Goal: Information Seeking & Learning: Learn about a topic

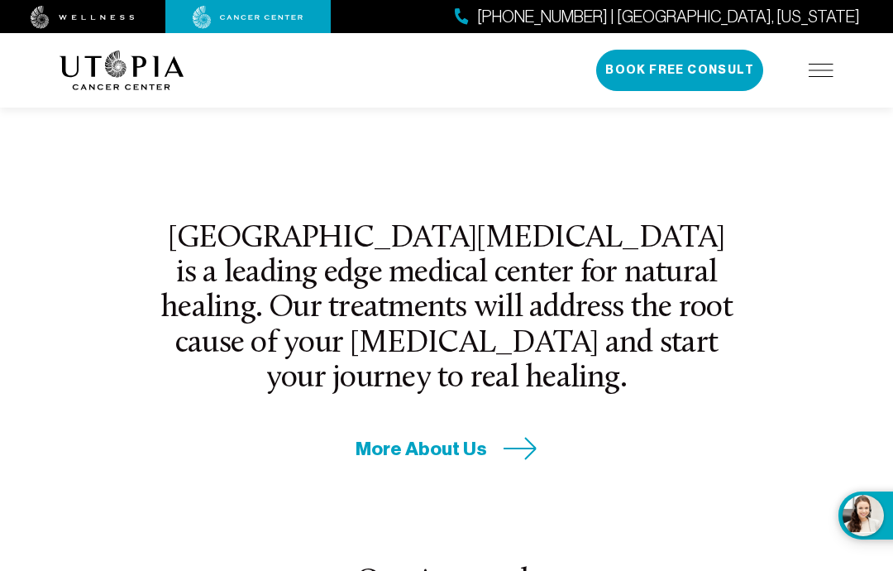
scroll to position [581, 0]
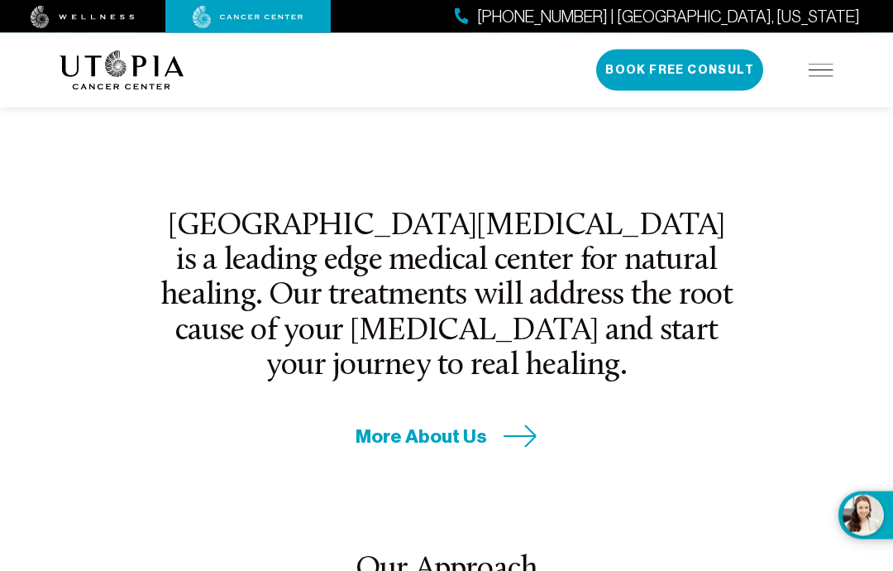
click at [456, 424] on span "More About Us" at bounding box center [422, 437] width 132 height 26
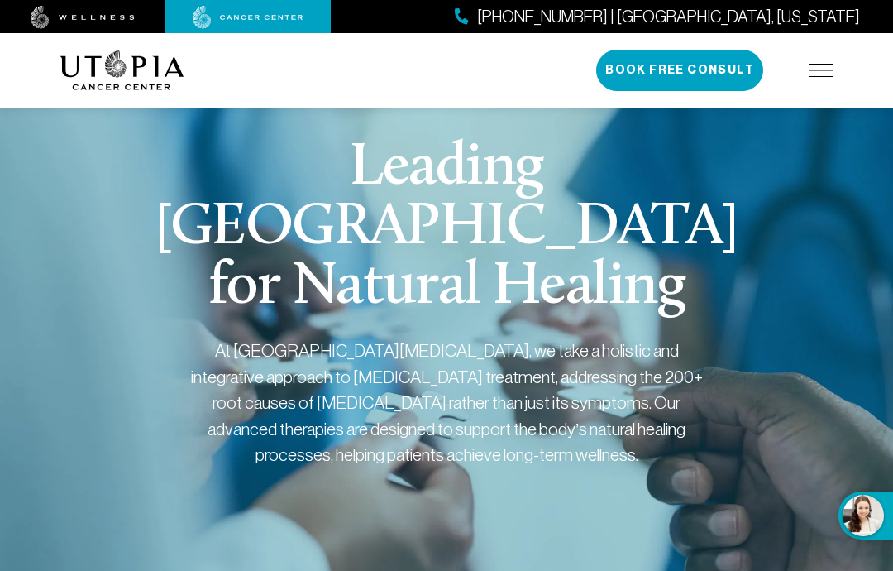
scroll to position [570, 0]
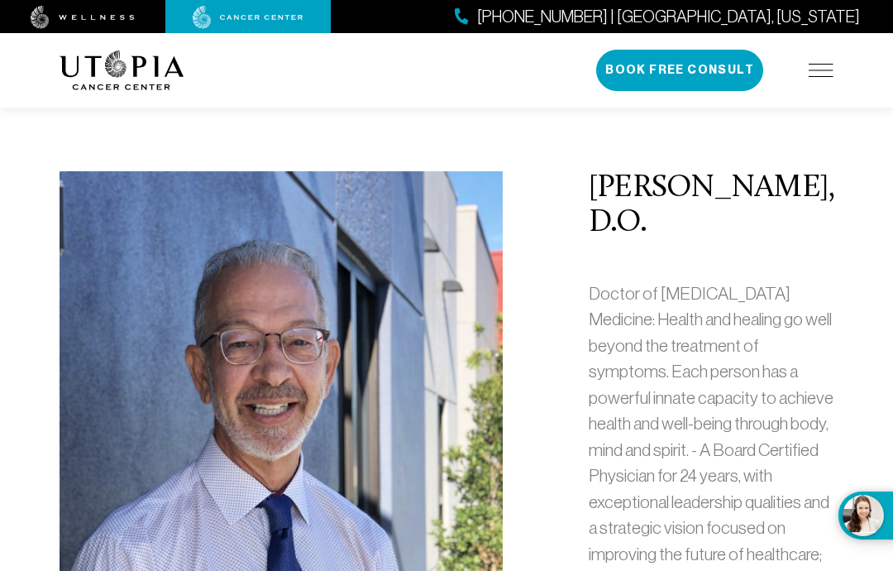
click at [672, 335] on p "Doctor of Osteopathic Medicine: Health and healing go well beyond the treatment…" at bounding box center [711, 488] width 245 height 417
click at [719, 479] on p "Doctor of Osteopathic Medicine: Health and healing go well beyond the treatment…" at bounding box center [711, 488] width 245 height 417
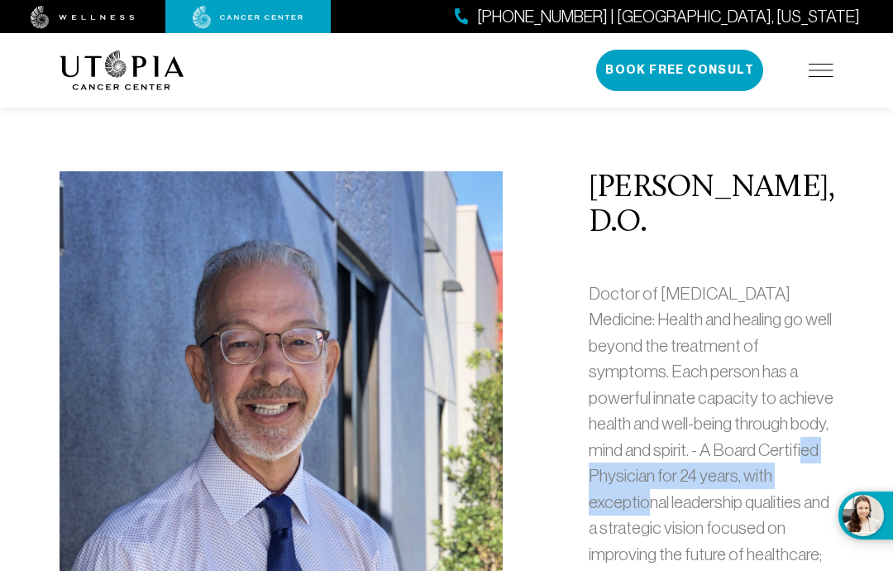
click at [627, 258] on div "Douglas L. Nelson, D.O. Doctor of Osteopathic Medicine: Health and healing go w…" at bounding box center [711, 440] width 265 height 539
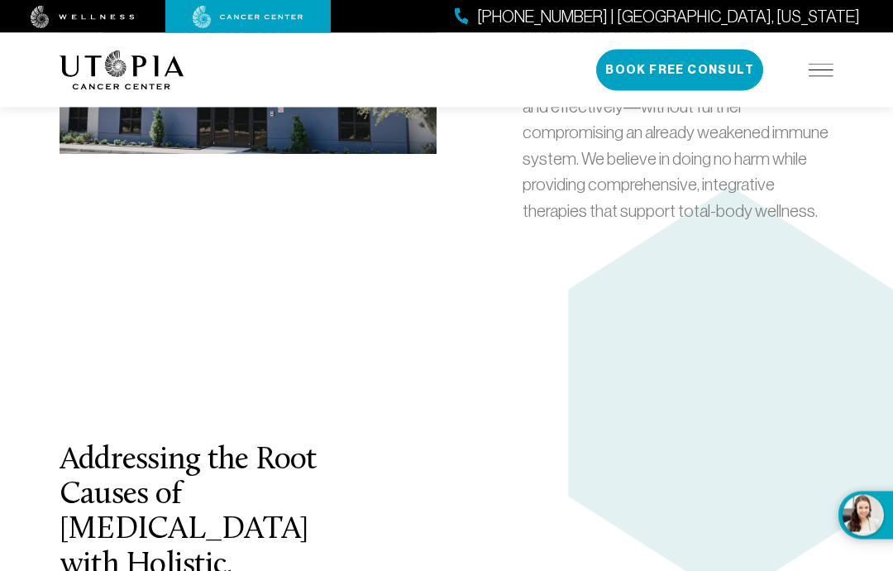
scroll to position [3049, 0]
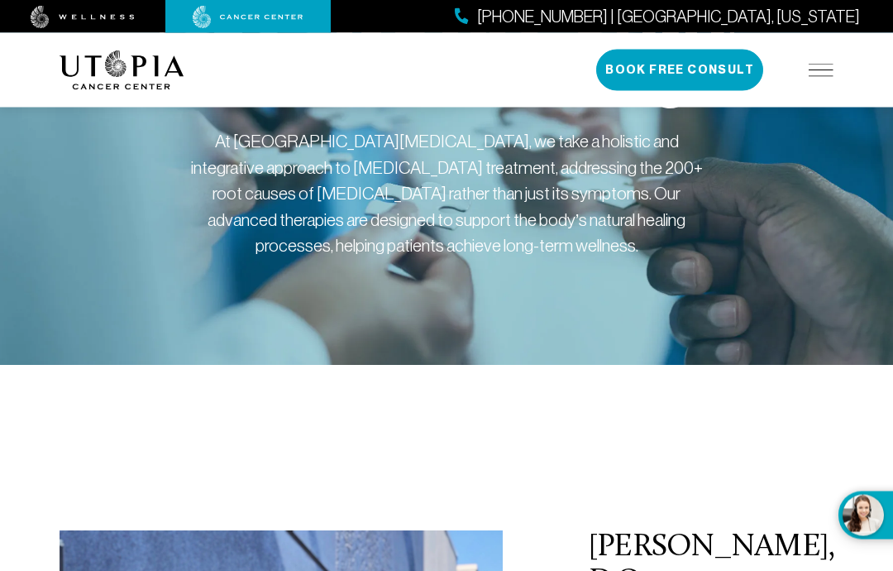
scroll to position [0, 0]
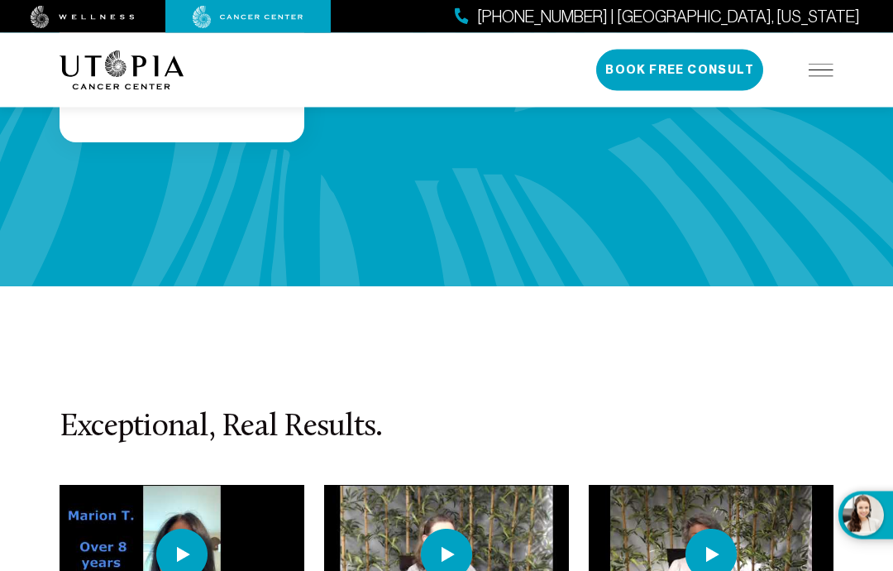
scroll to position [4072, 0]
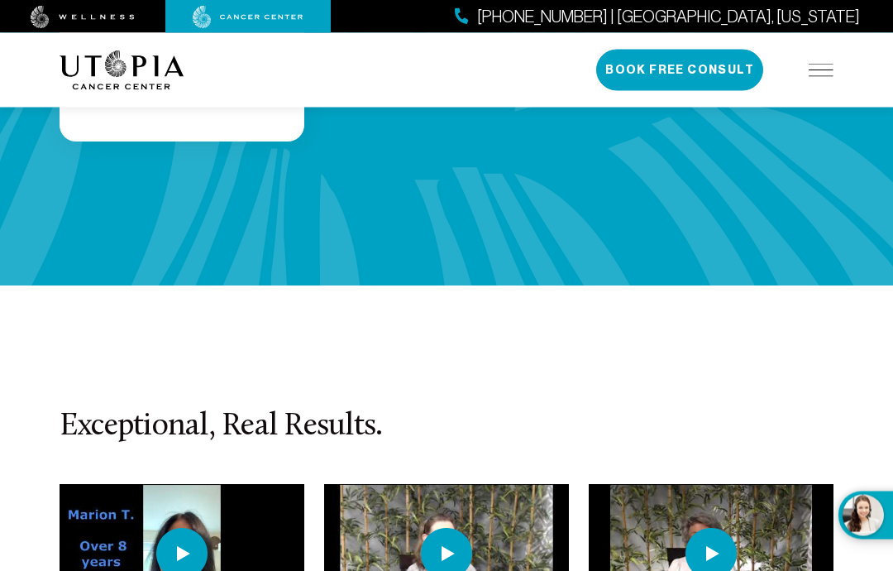
click at [505, 485] on img at bounding box center [446, 553] width 245 height 137
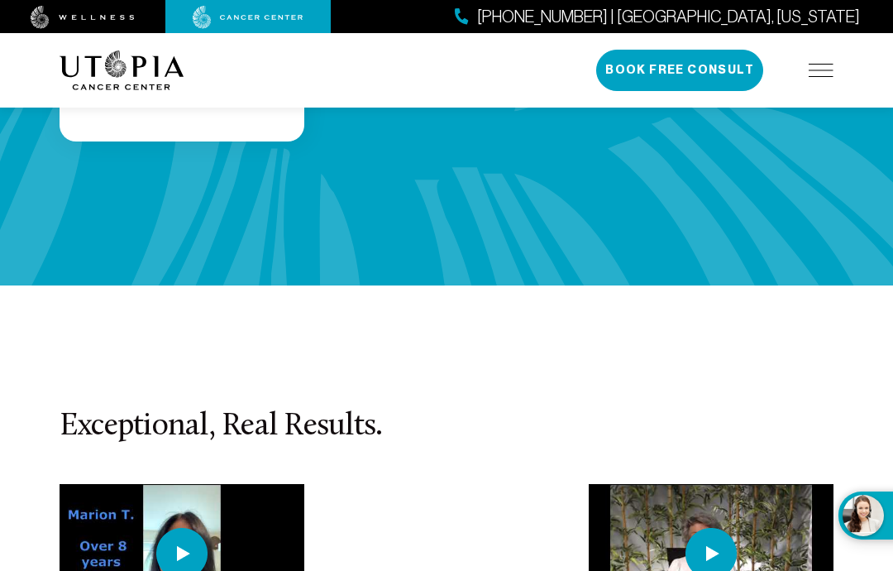
click at [541, 409] on h3 "Exceptional, Real Results." at bounding box center [447, 426] width 774 height 35
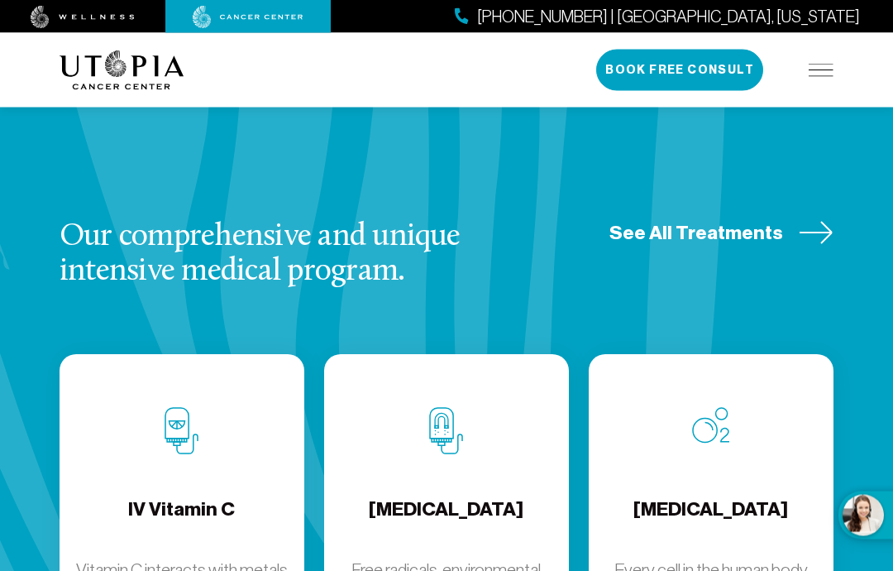
scroll to position [2169, 0]
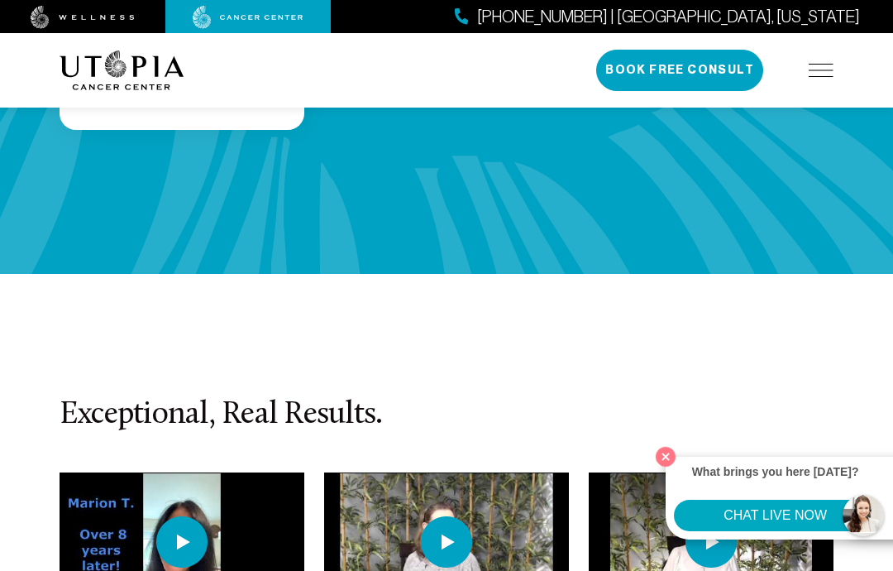
scroll to position [4110, 0]
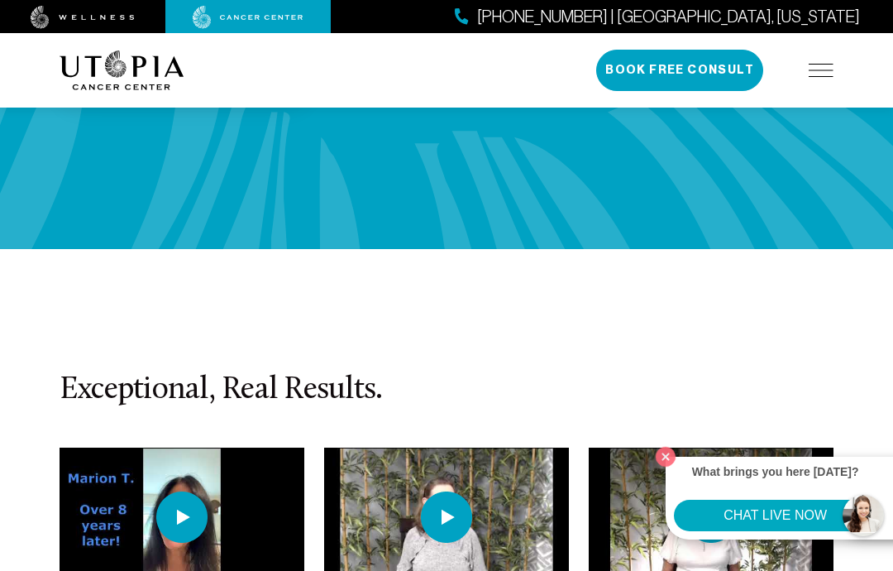
click at [532, 447] on img at bounding box center [446, 515] width 245 height 137
